Goal: Task Accomplishment & Management: Manage account settings

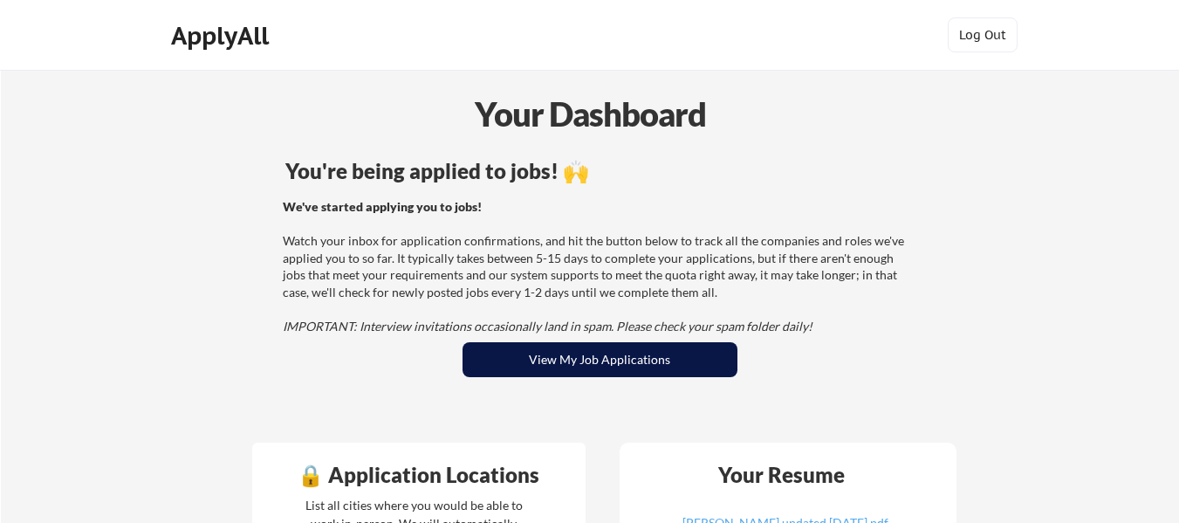
click at [585, 359] on button "View My Job Applications" at bounding box center [599, 359] width 275 height 35
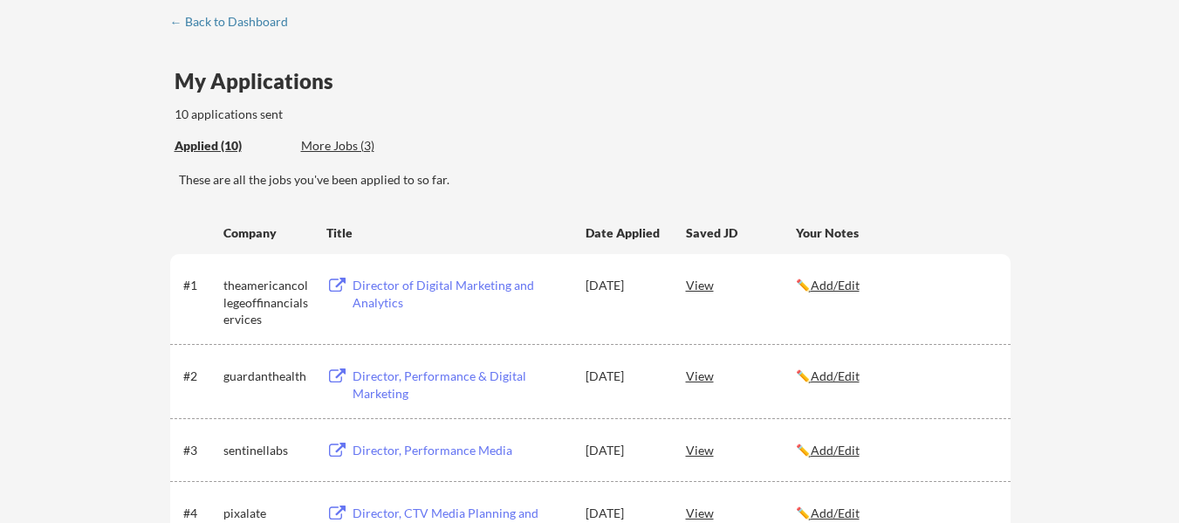
scroll to position [174, 0]
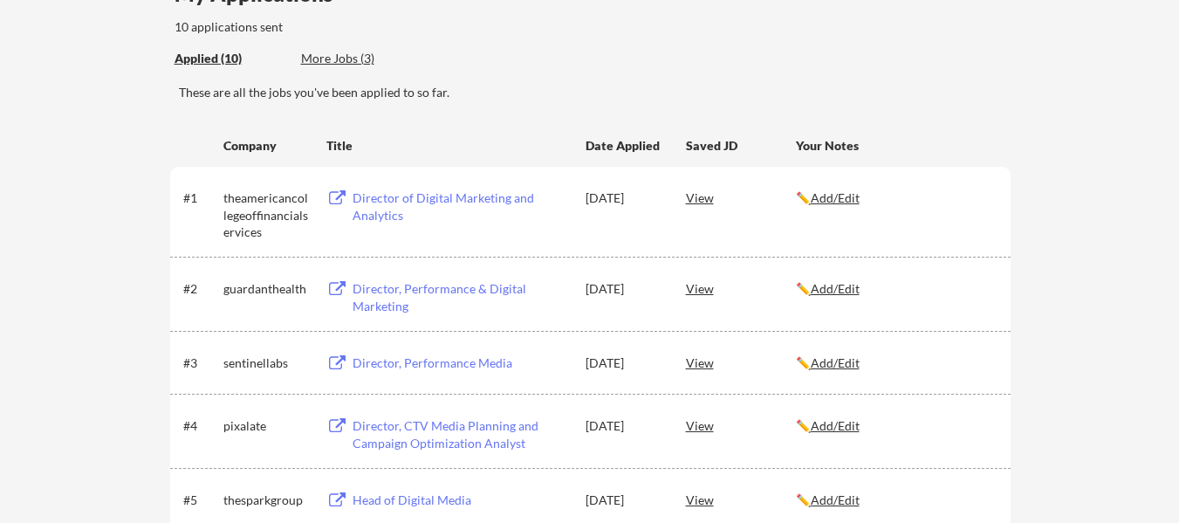
click at [837, 289] on u "Add/Edit" at bounding box center [834, 288] width 49 height 15
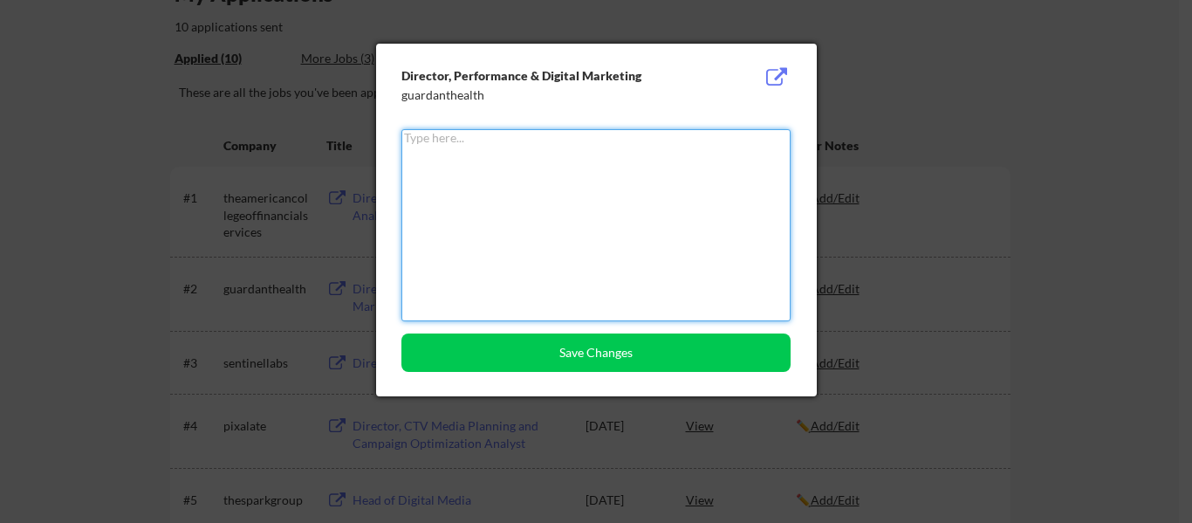
click at [614, 243] on textarea at bounding box center [595, 225] width 389 height 192
type textarea "a"
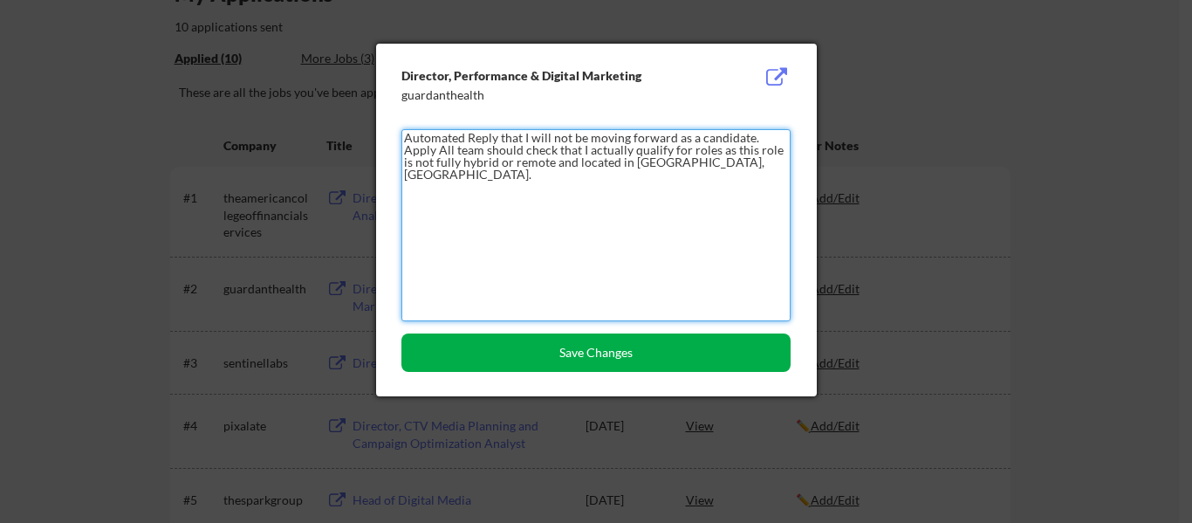
type textarea "Automated Reply that I will not be moving forward as a candidate. Apply All tea…"
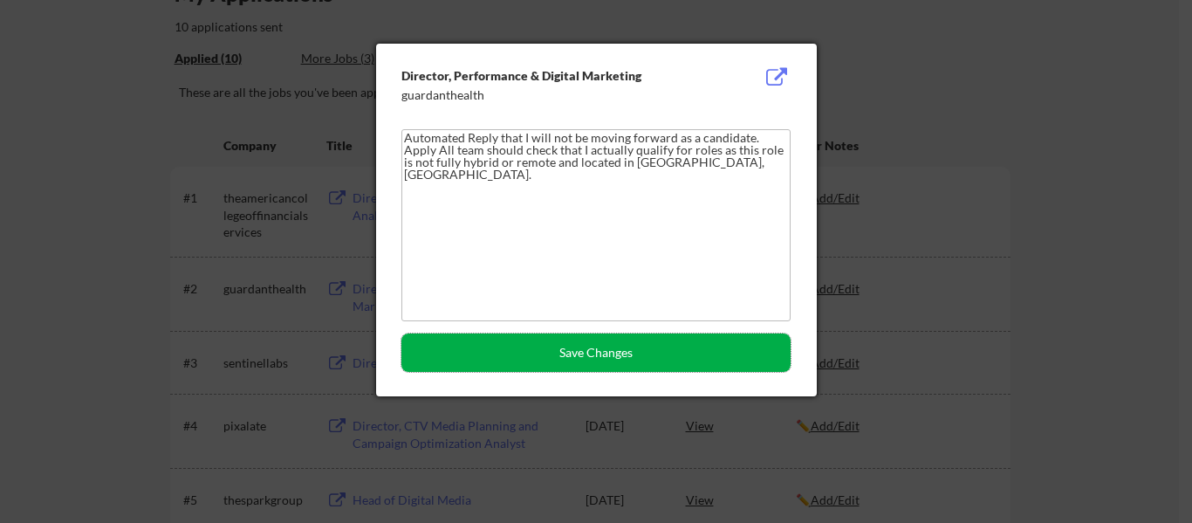
click at [607, 352] on button "Save Changes" at bounding box center [595, 352] width 389 height 38
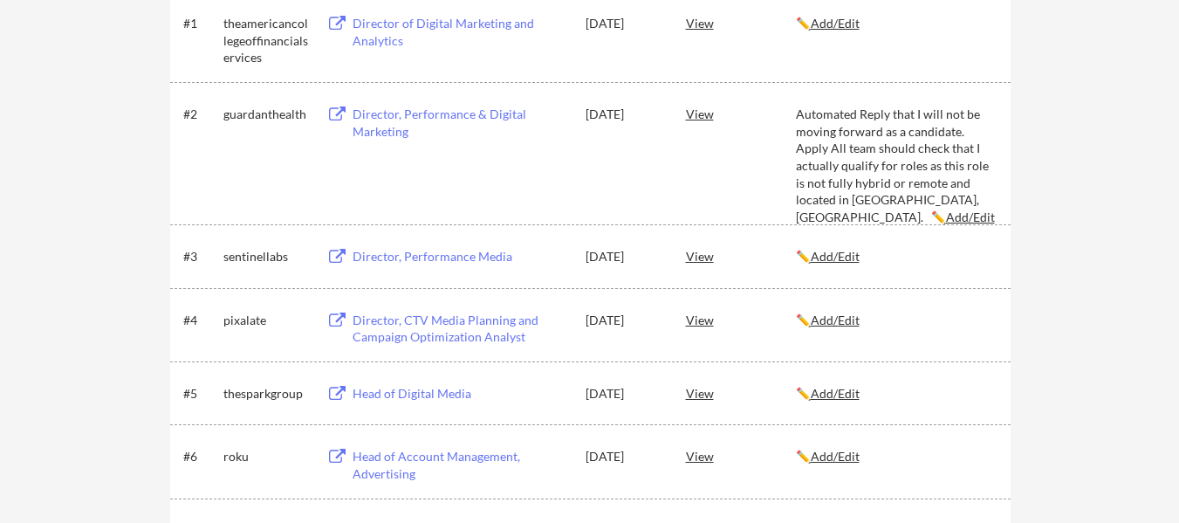
scroll to position [0, 0]
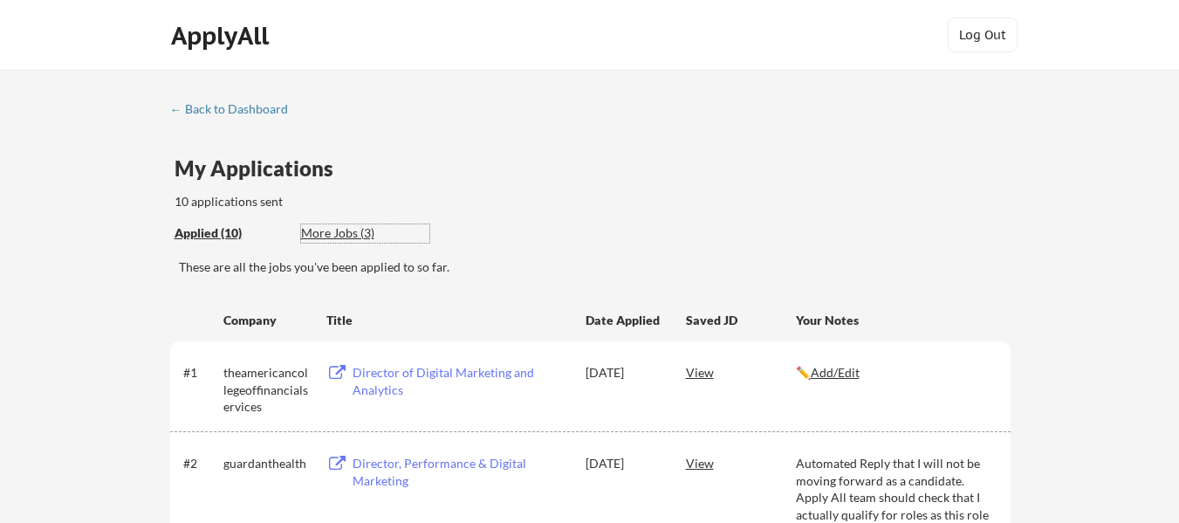
click at [338, 238] on div "More Jobs (3)" at bounding box center [365, 232] width 128 height 17
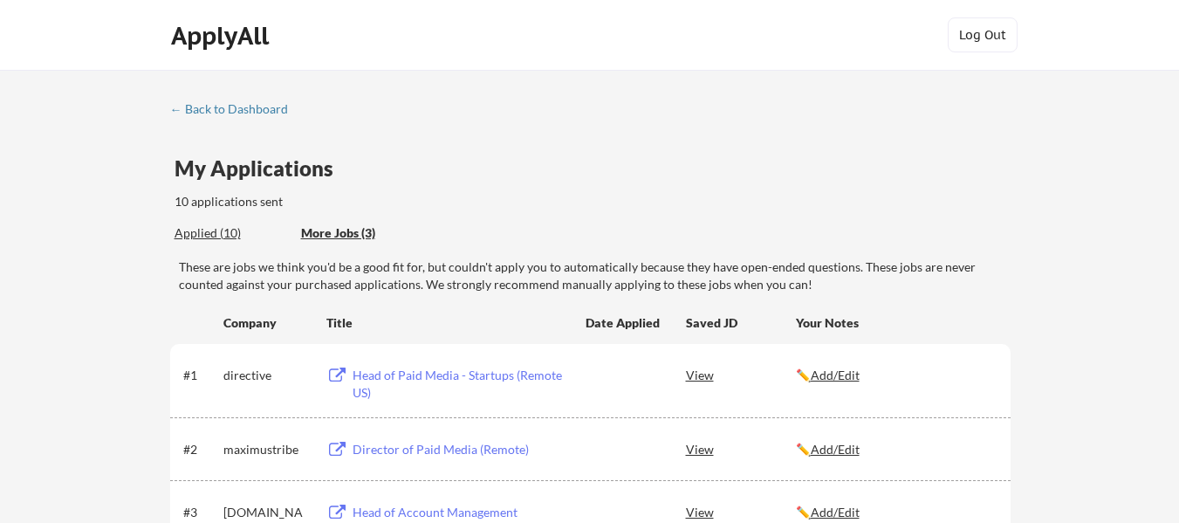
scroll to position [174, 0]
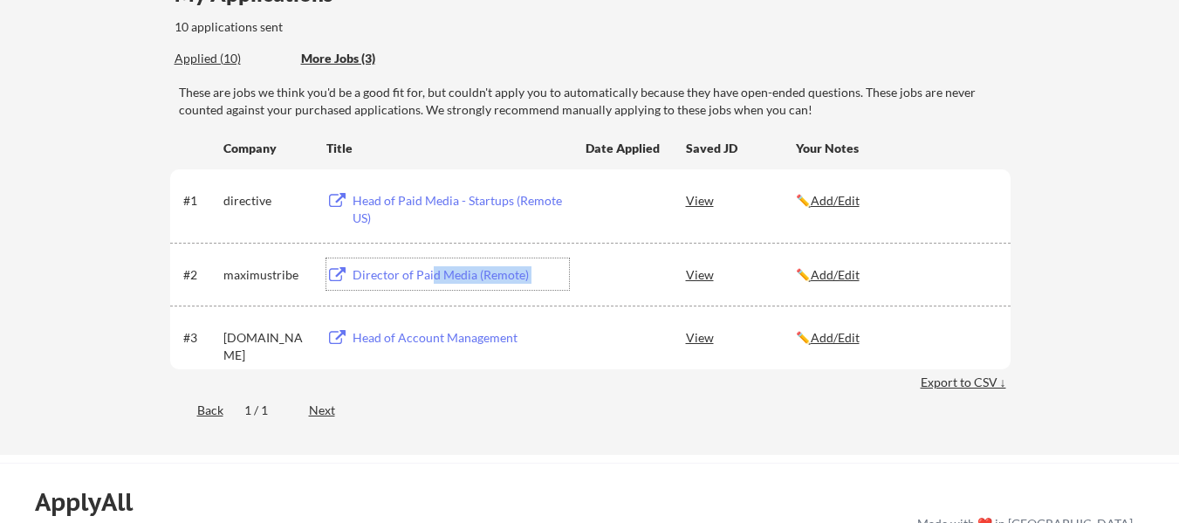
drag, startPoint x: 432, startPoint y: 273, endPoint x: 636, endPoint y: 276, distance: 204.1
click at [636, 276] on div "#2 maximustribe Director of Paid Media (Remote) View ✏️ Add/Edit" at bounding box center [588, 273] width 811 height 31
click at [688, 276] on div "View" at bounding box center [741, 273] width 110 height 31
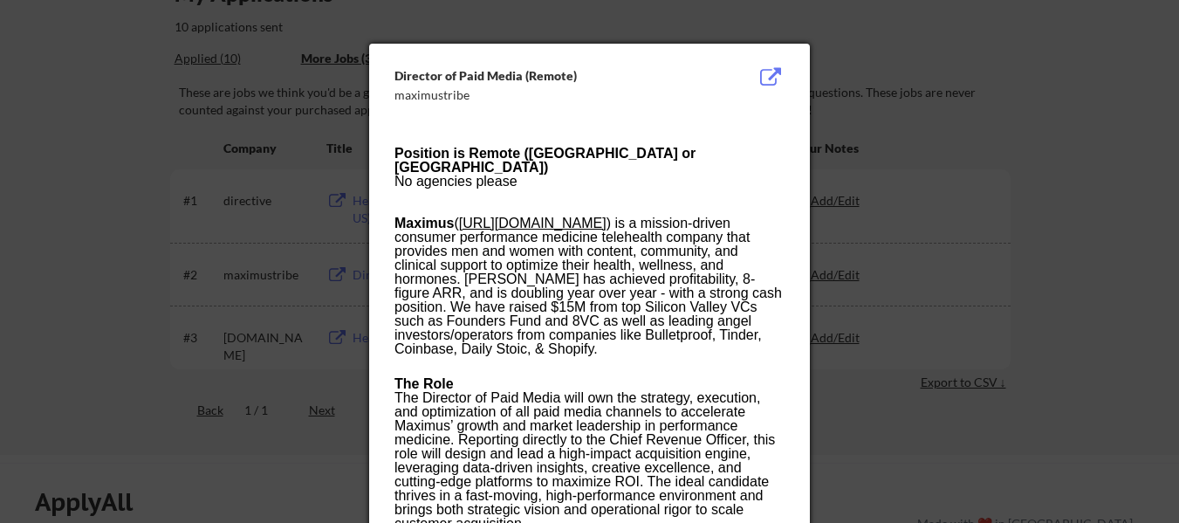
scroll to position [436, 0]
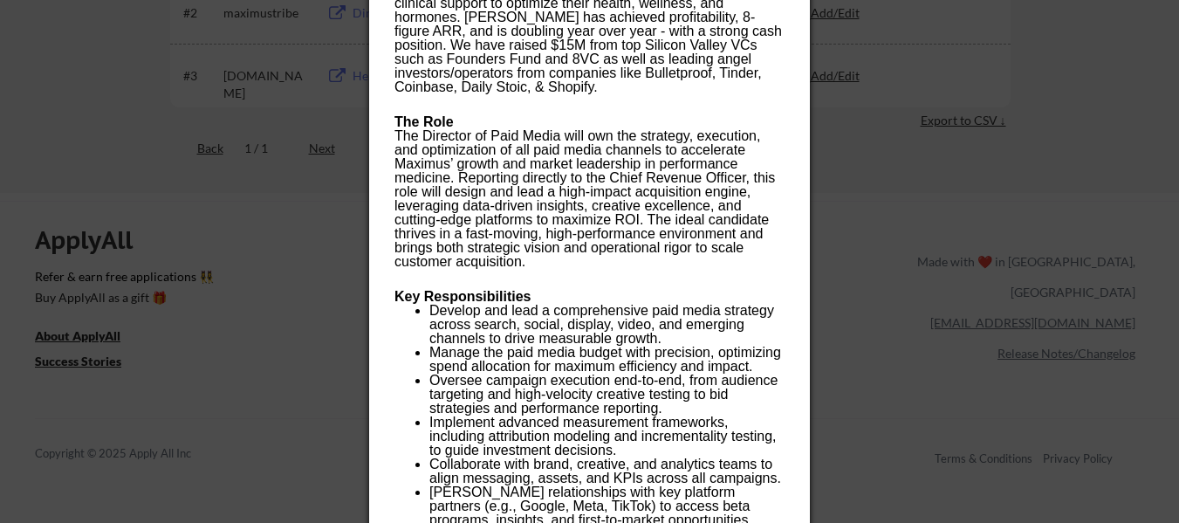
click at [817, 248] on div at bounding box center [589, 261] width 1179 height 523
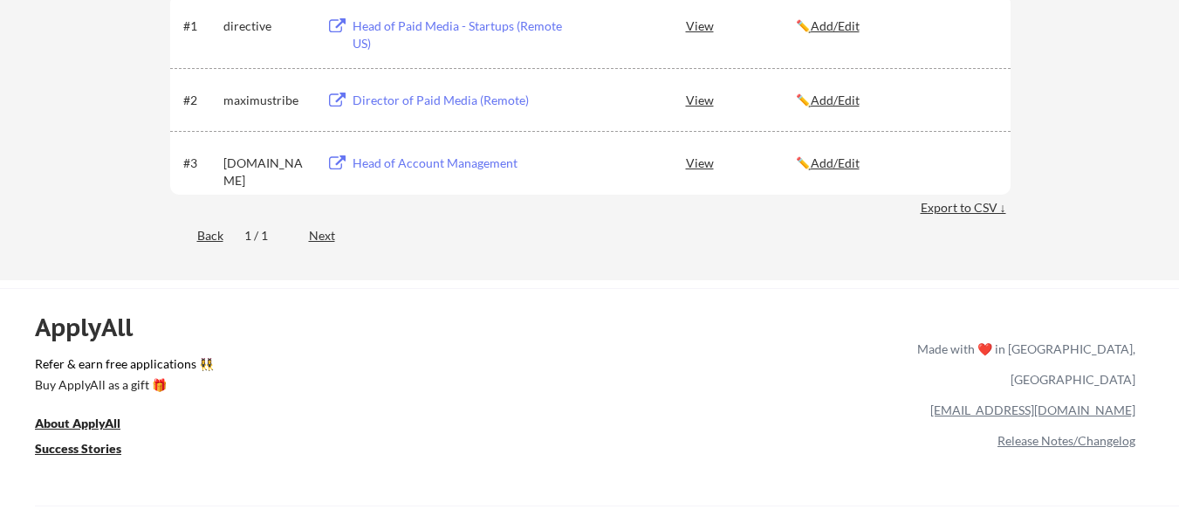
scroll to position [87, 0]
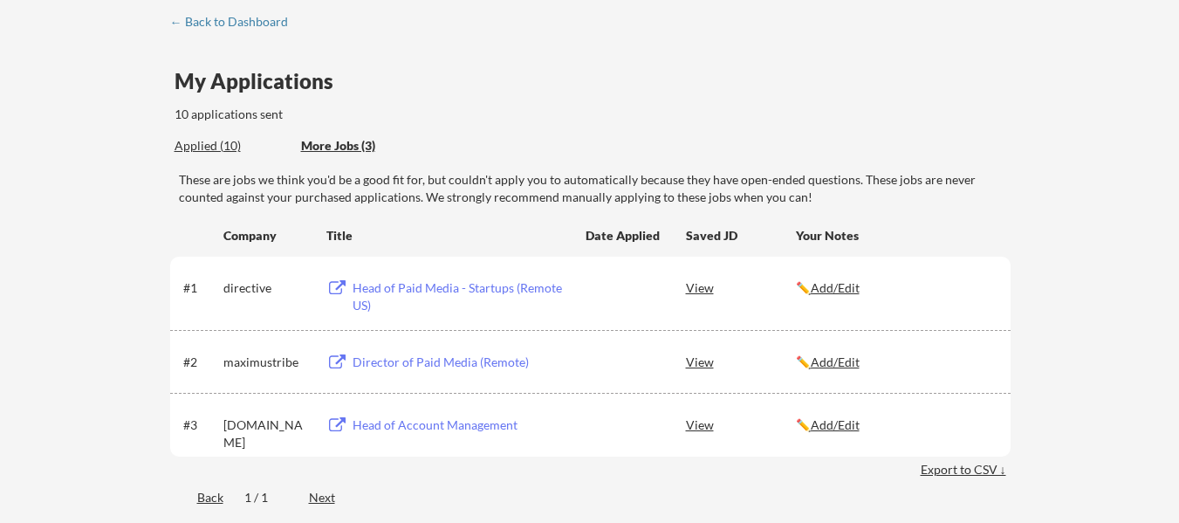
click at [474, 284] on div "Head of Paid Media - Startups (Remote US)" at bounding box center [460, 296] width 216 height 34
click at [415, 361] on div "Director of Paid Media (Remote)" at bounding box center [460, 361] width 216 height 17
click at [202, 24] on div "← Back to Dashboard" at bounding box center [235, 22] width 131 height 12
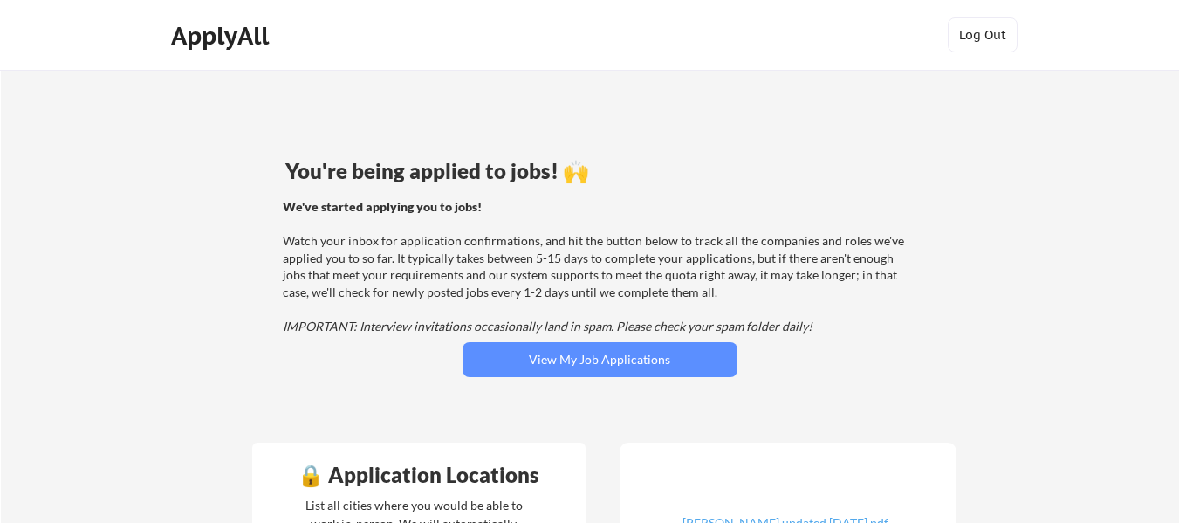
scroll to position [174, 0]
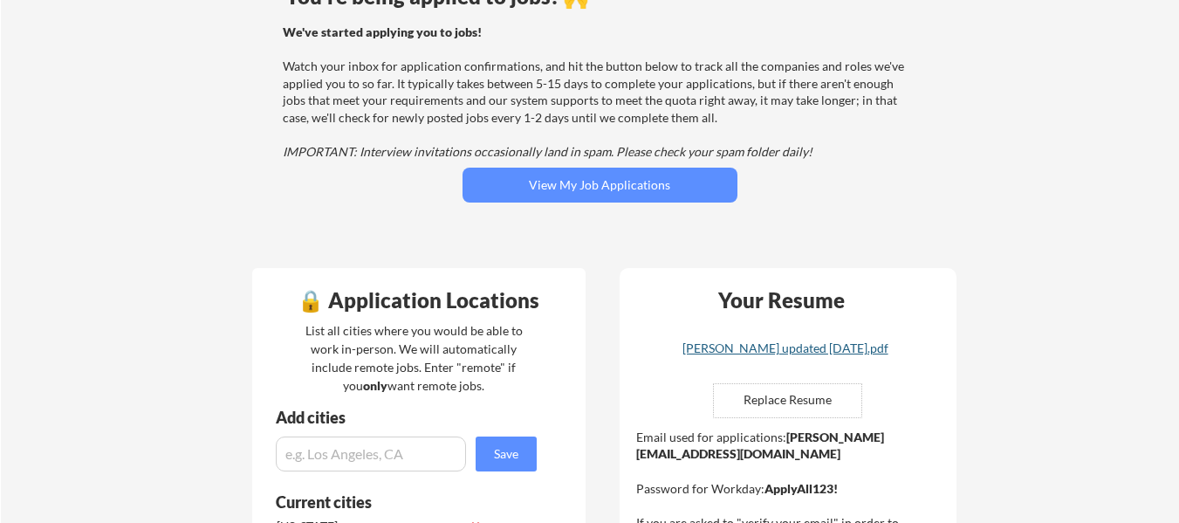
click at [762, 345] on div "[PERSON_NAME] updated [DATE].pdf" at bounding box center [785, 348] width 208 height 12
